Goal: Book appointment/travel/reservation

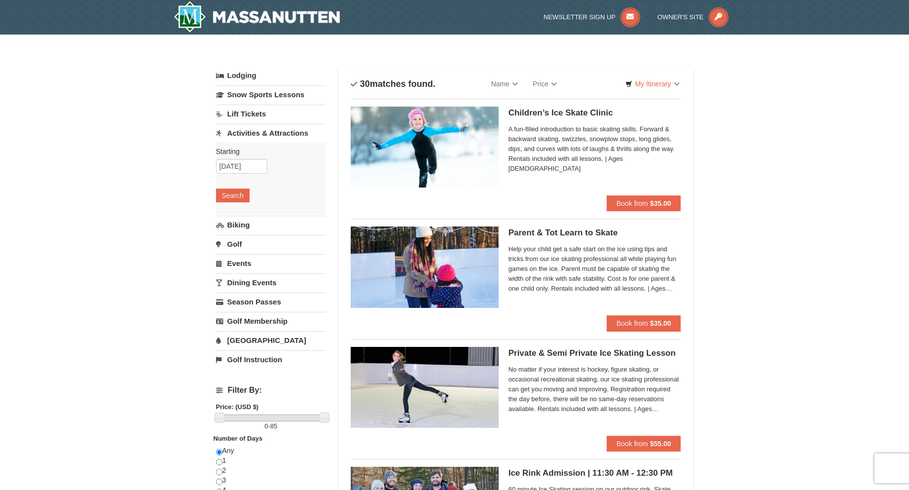
click at [302, 133] on link "Activities & Attractions" at bounding box center [271, 133] width 110 height 18
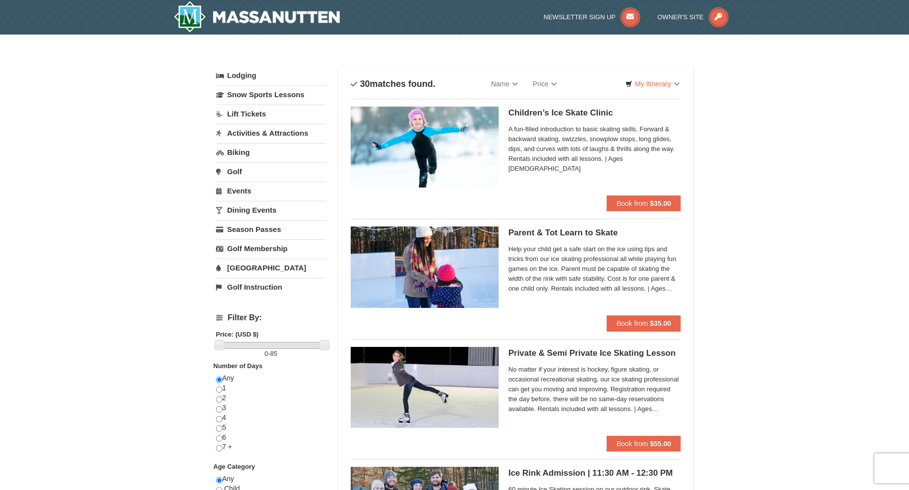
click at [302, 133] on link "Activities & Attractions" at bounding box center [271, 133] width 110 height 18
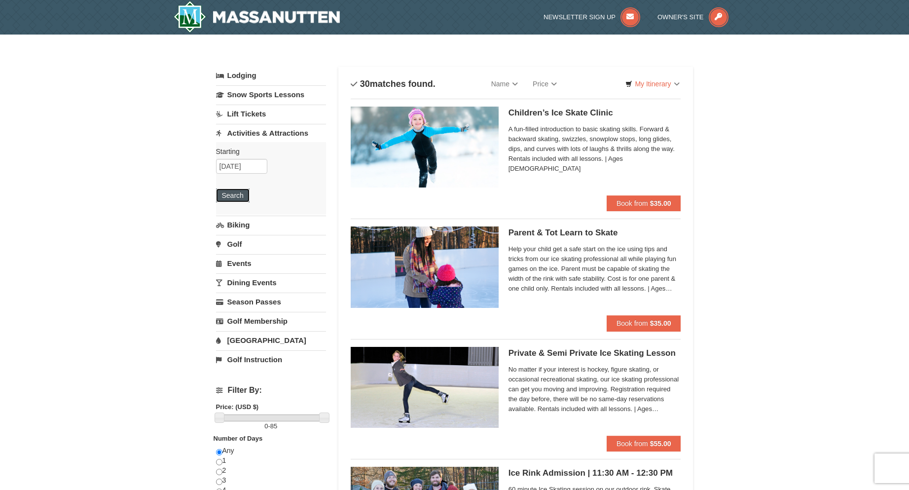
click at [238, 196] on button "Search" at bounding box center [233, 195] width 34 height 14
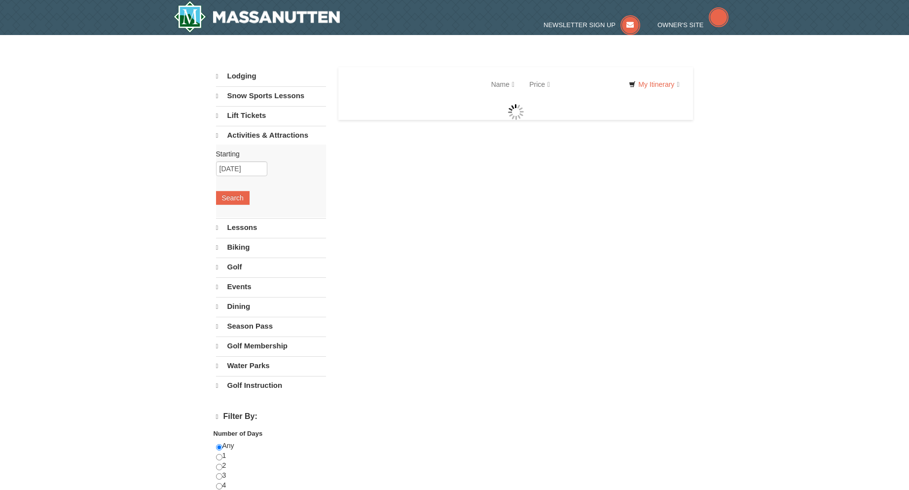
select select "10"
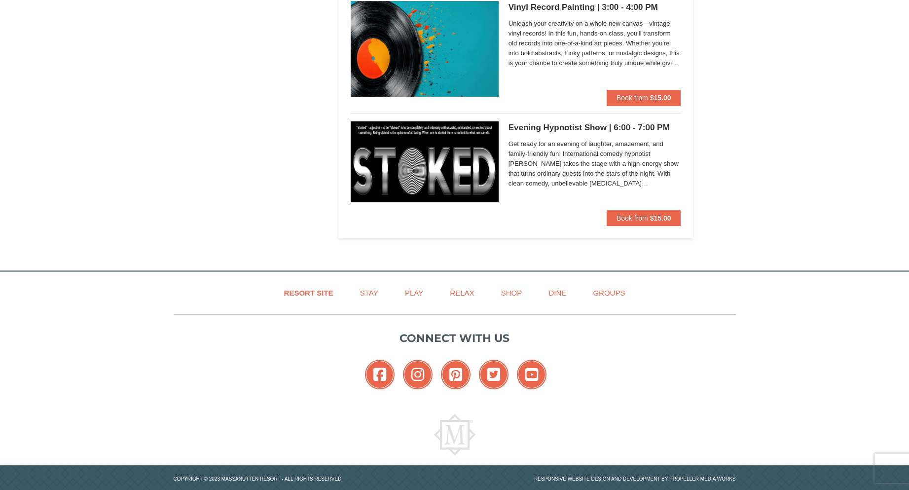
scroll to position [3482, 0]
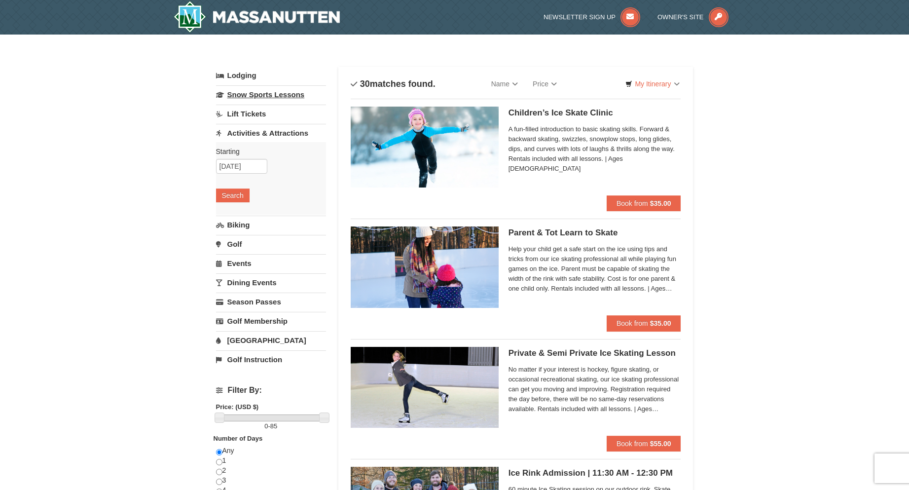
click at [248, 94] on link "Snow Sports Lessons" at bounding box center [271, 94] width 110 height 18
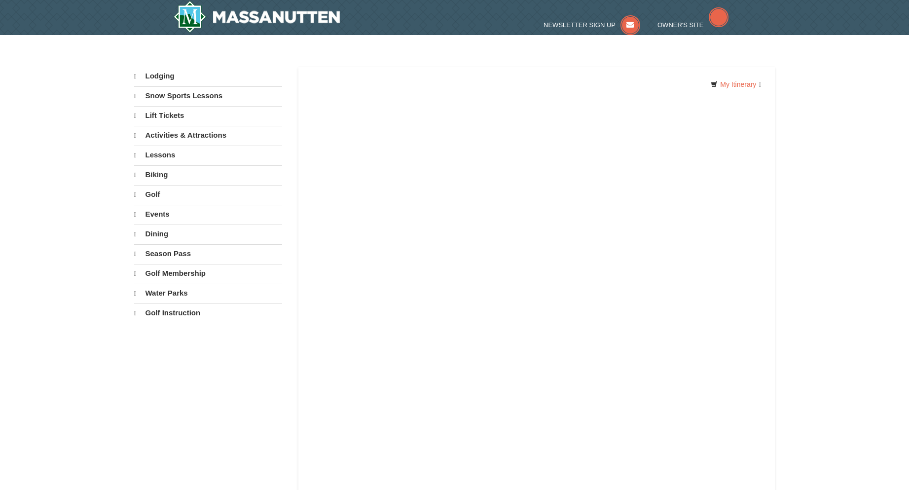
select select "10"
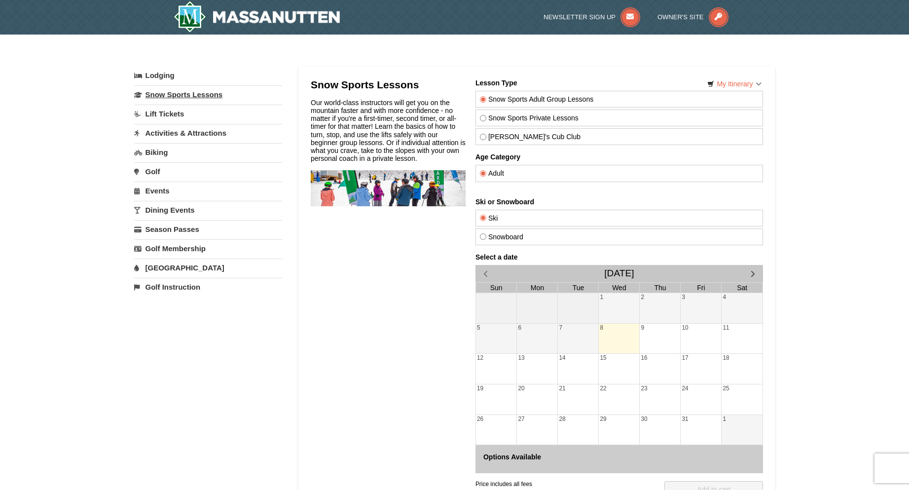
click at [166, 92] on link "Snow Sports Lessons" at bounding box center [208, 94] width 148 height 18
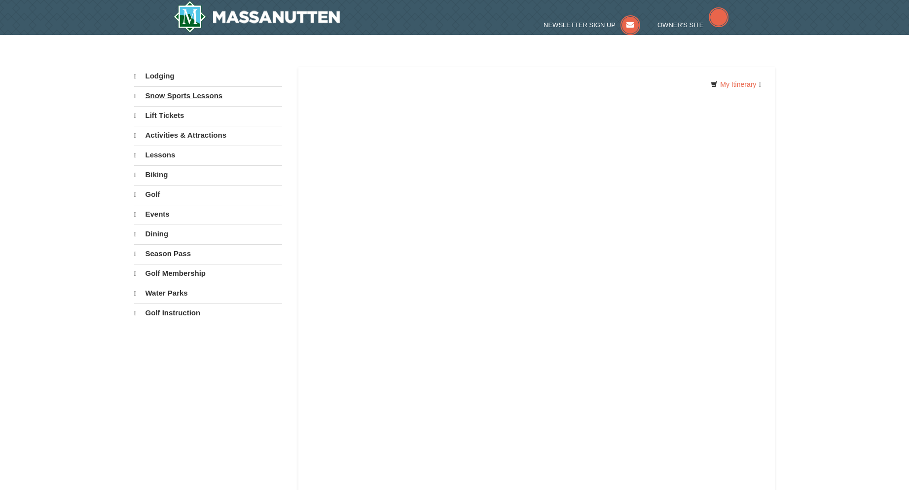
select select "10"
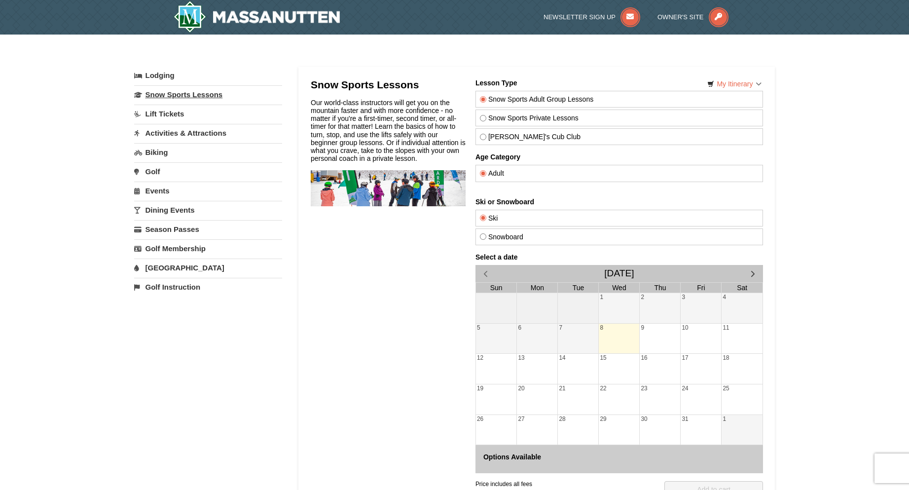
click at [166, 93] on link "Snow Sports Lessons" at bounding box center [208, 94] width 148 height 18
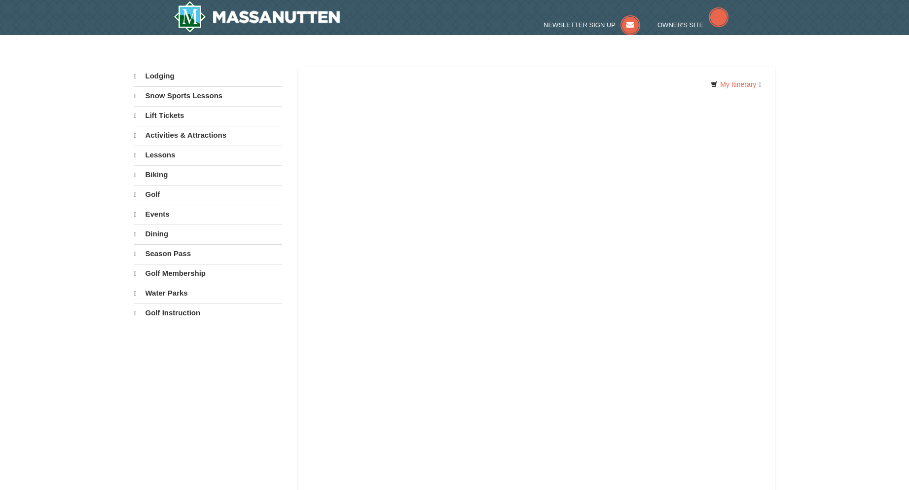
select select "10"
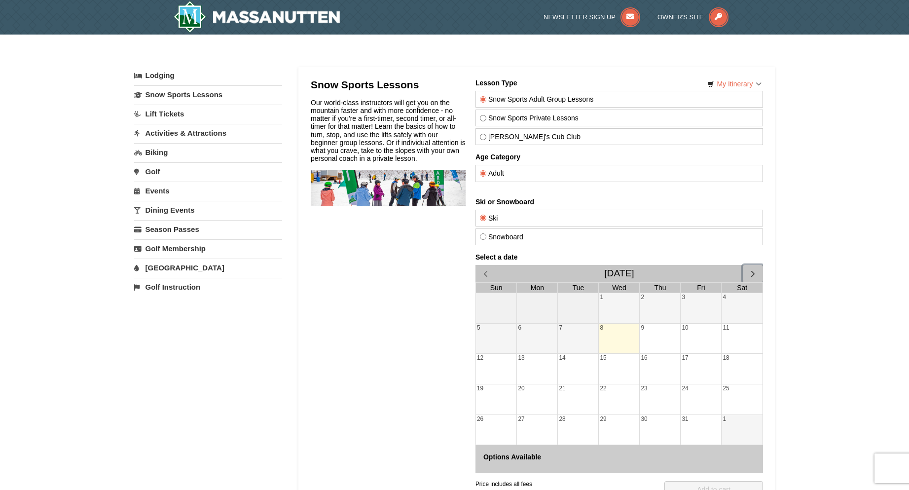
click at [753, 275] on span "button" at bounding box center [752, 273] width 10 height 10
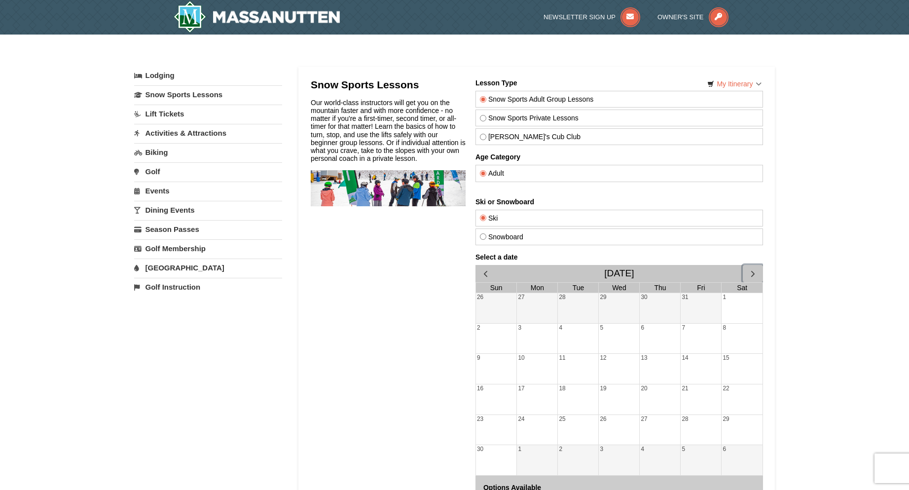
click at [753, 275] on span "button" at bounding box center [752, 273] width 10 height 10
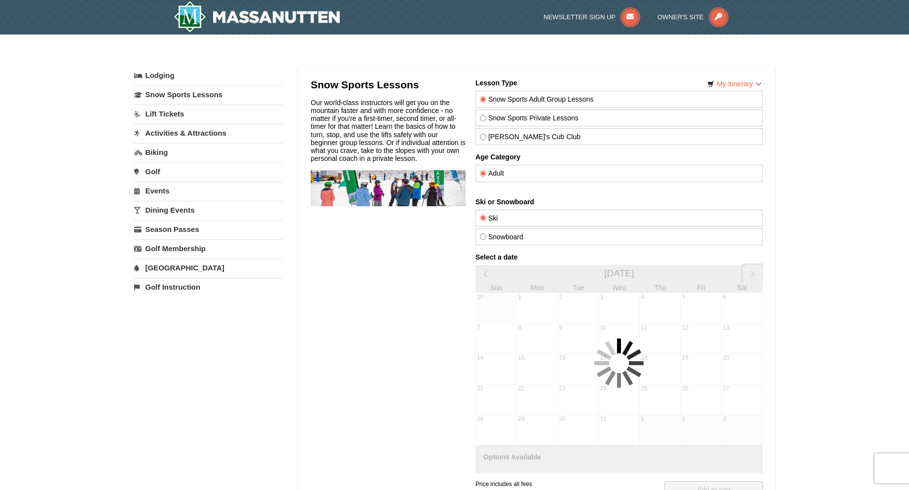
click at [753, 275] on span "button" at bounding box center [752, 273] width 10 height 10
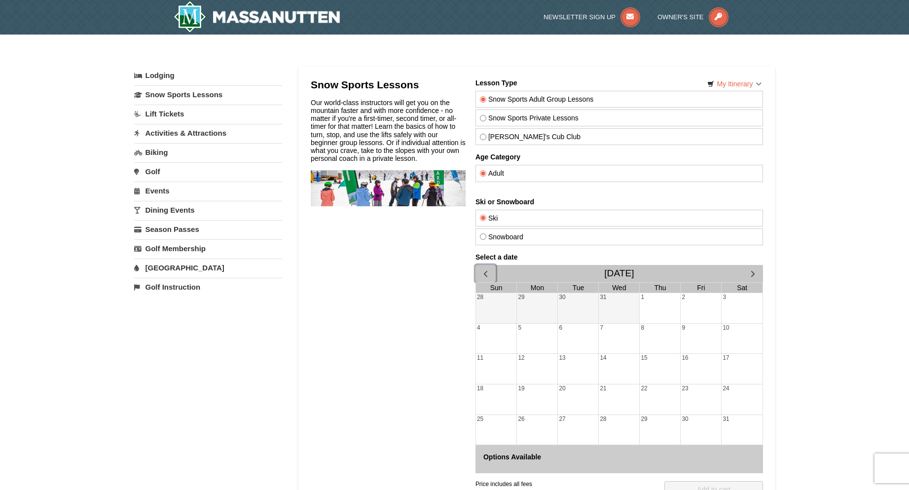
click at [483, 275] on span "button" at bounding box center [485, 273] width 10 height 10
click at [565, 421] on div "30" at bounding box center [577, 430] width 40 height 30
